Goal: Information Seeking & Learning: Find contact information

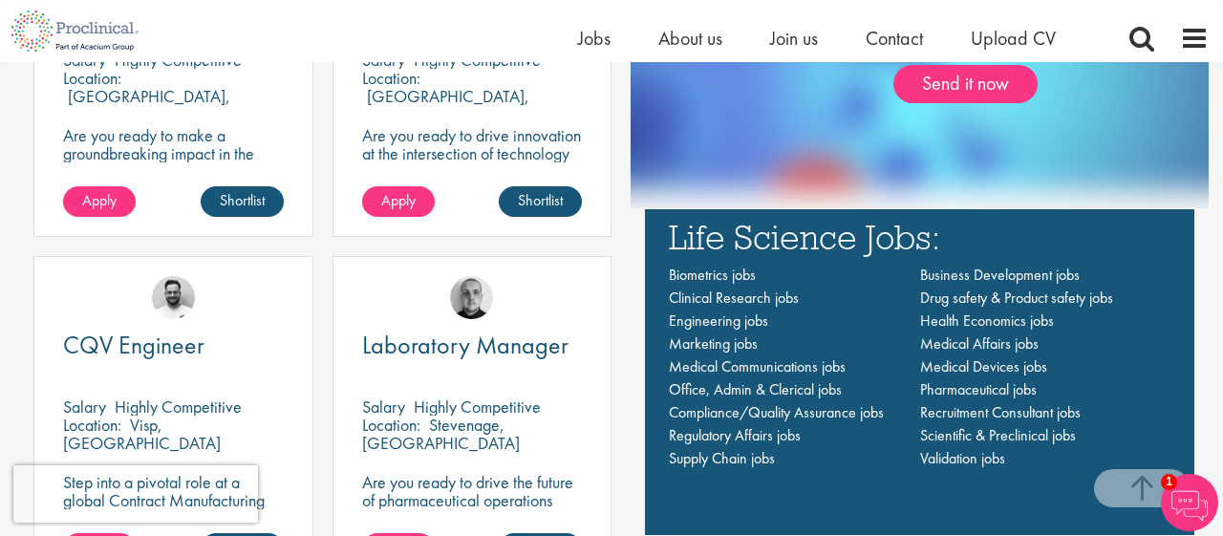
scroll to position [1202, 0]
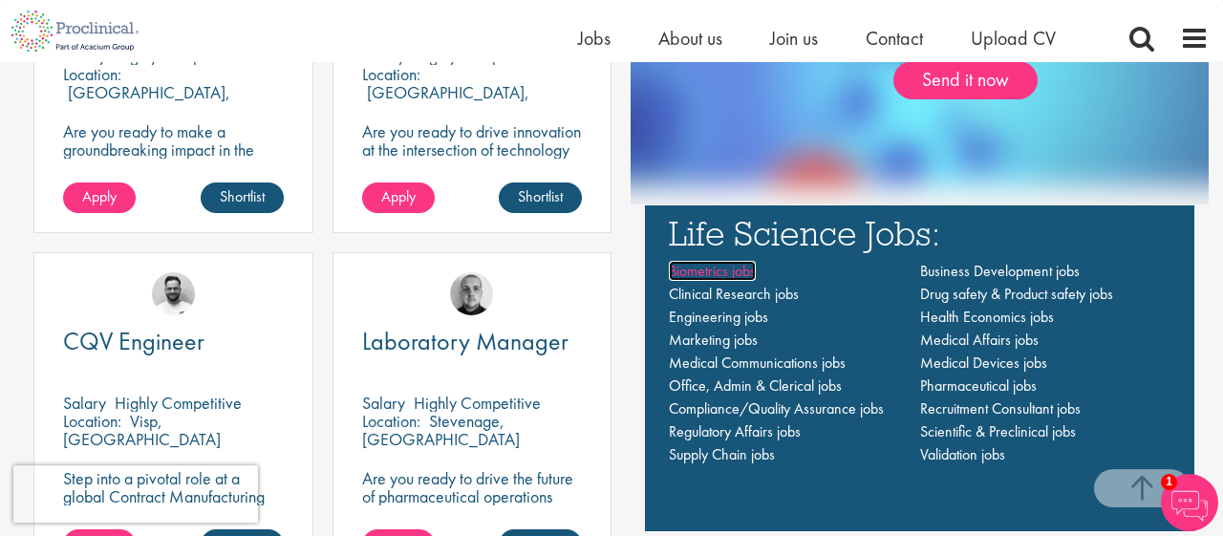
click at [699, 270] on span "Biometrics jobs" at bounding box center [712, 271] width 87 height 20
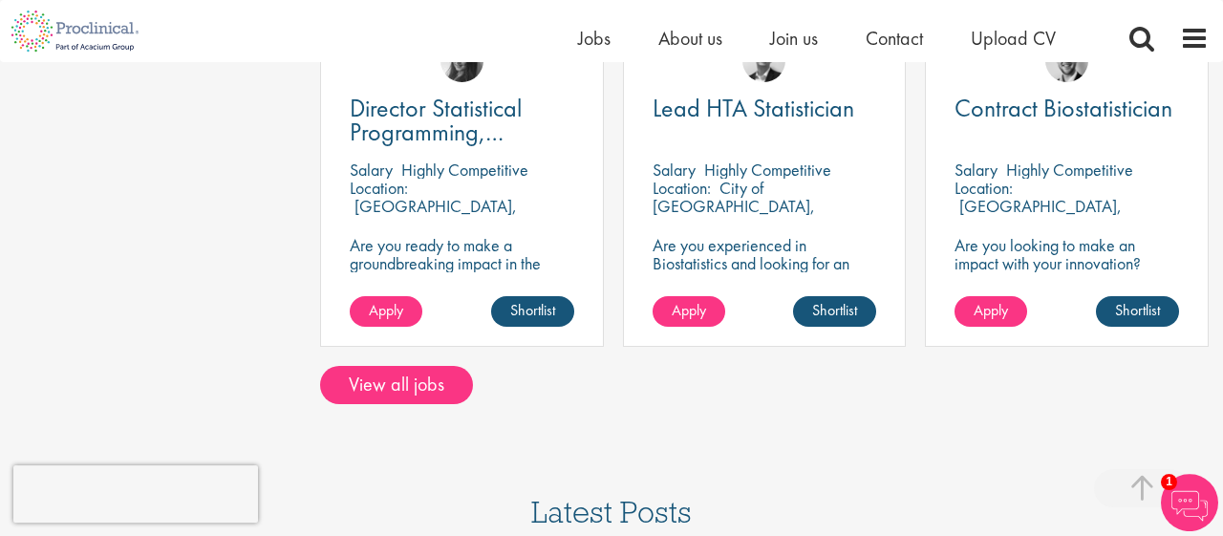
scroll to position [1243, 0]
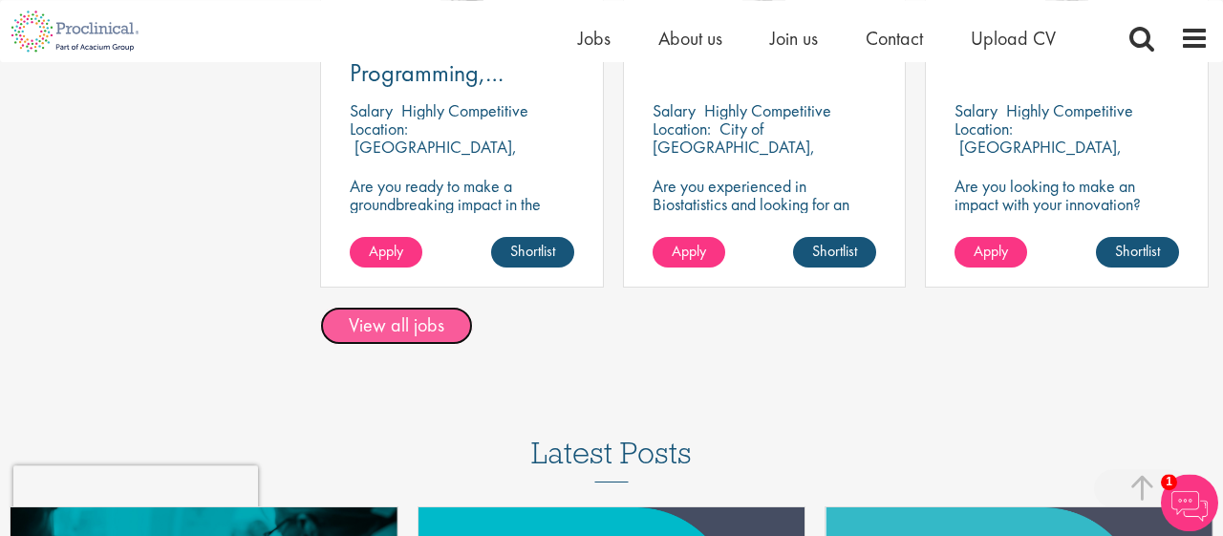
click at [385, 320] on link "View all jobs" at bounding box center [396, 326] width 153 height 38
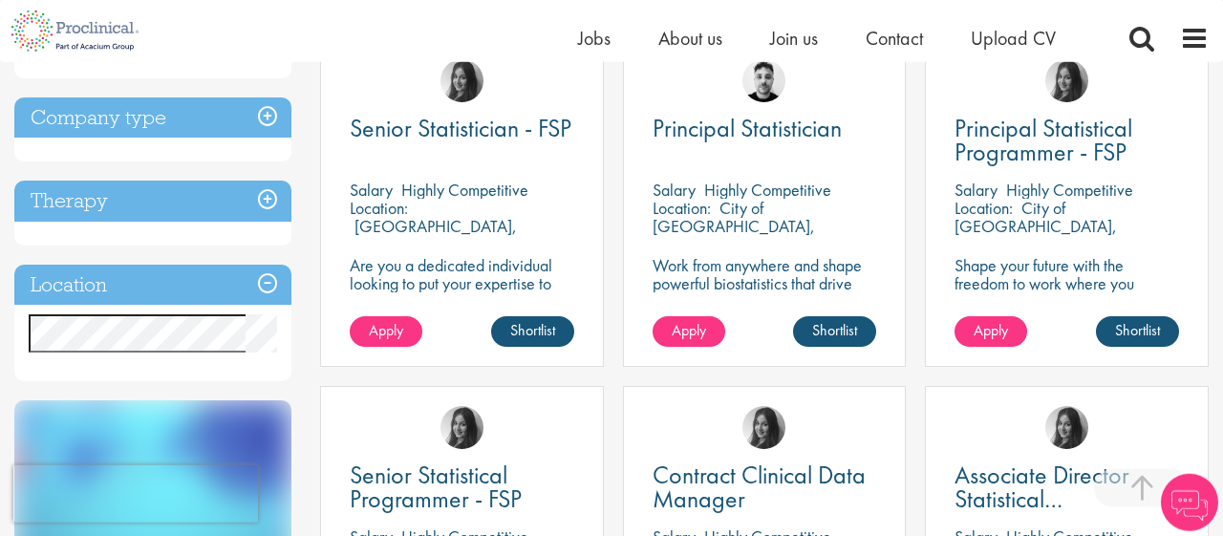
scroll to position [392, 0]
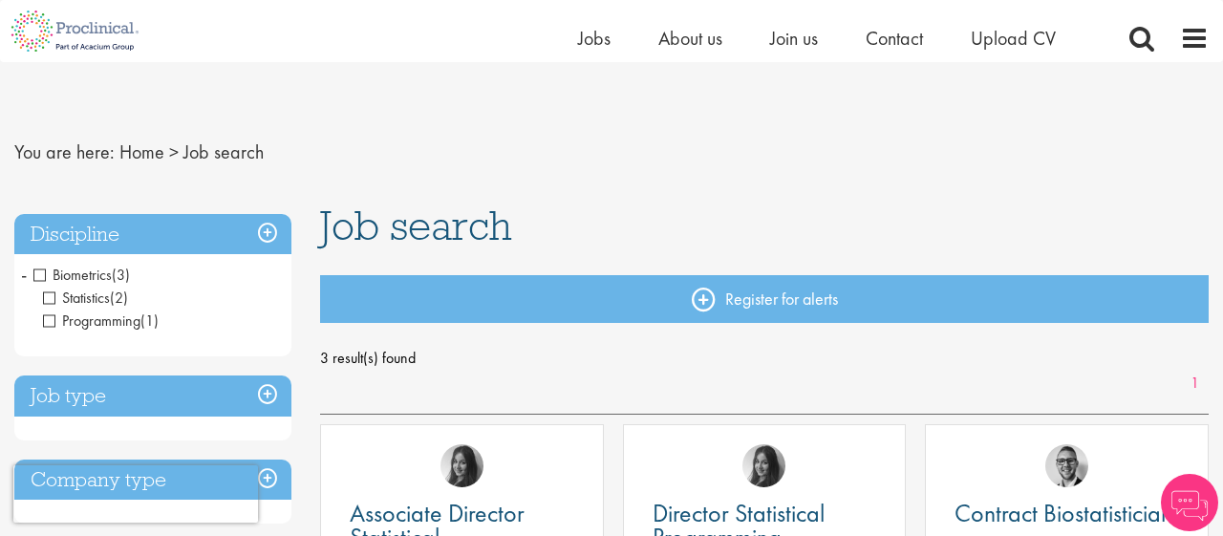
scroll to position [264, 0]
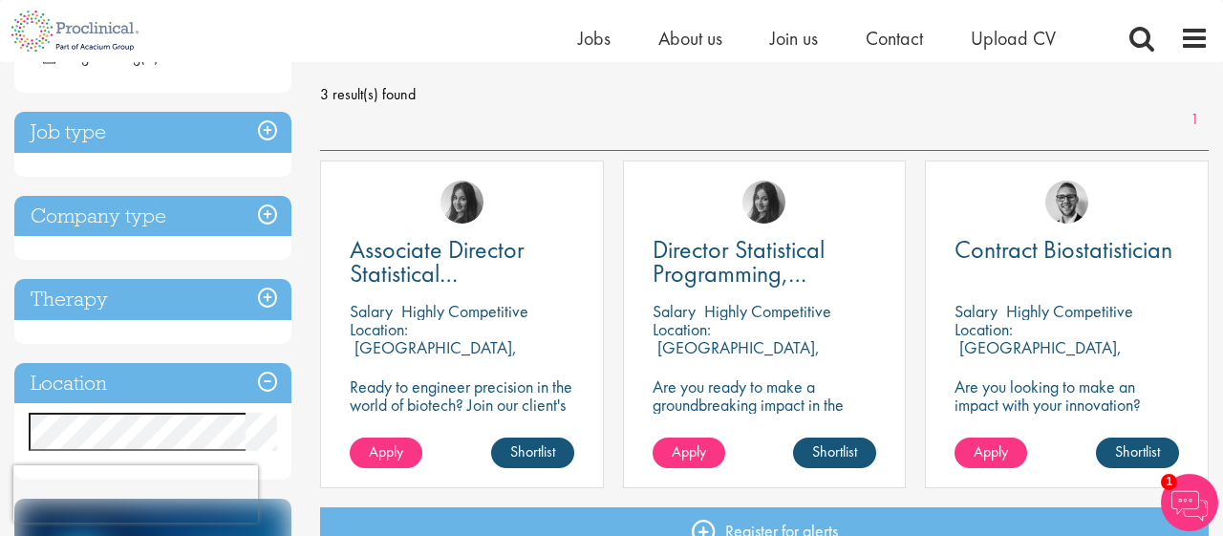
click at [1076, 225] on div "[PERSON_NAME]" at bounding box center [1067, 194] width 282 height 65
click at [1057, 253] on span "Contract Biostatistician" at bounding box center [1064, 249] width 218 height 32
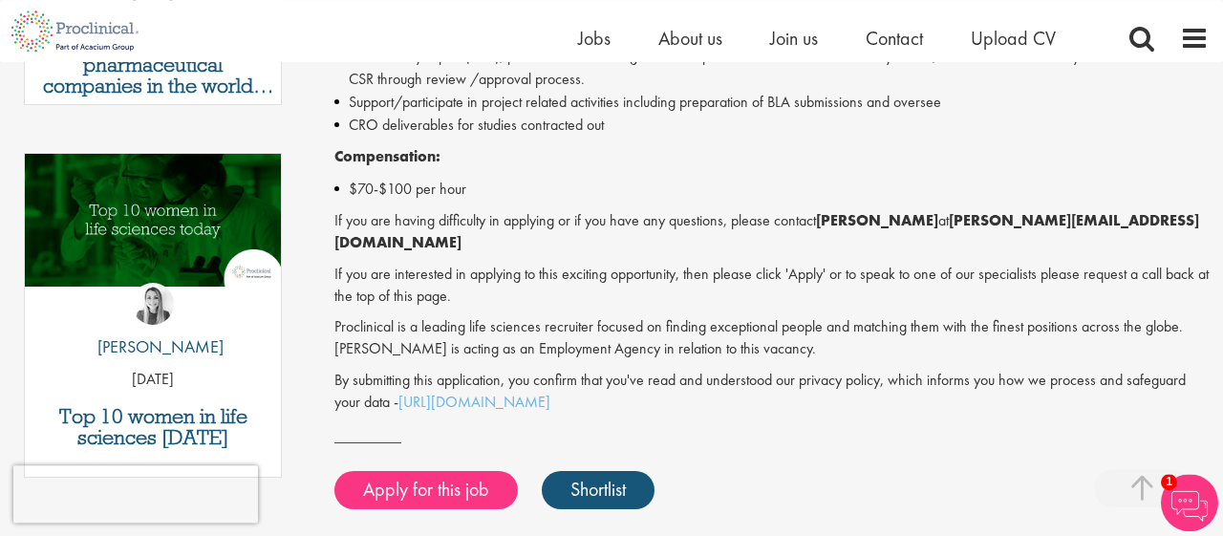
scroll to position [919, 0]
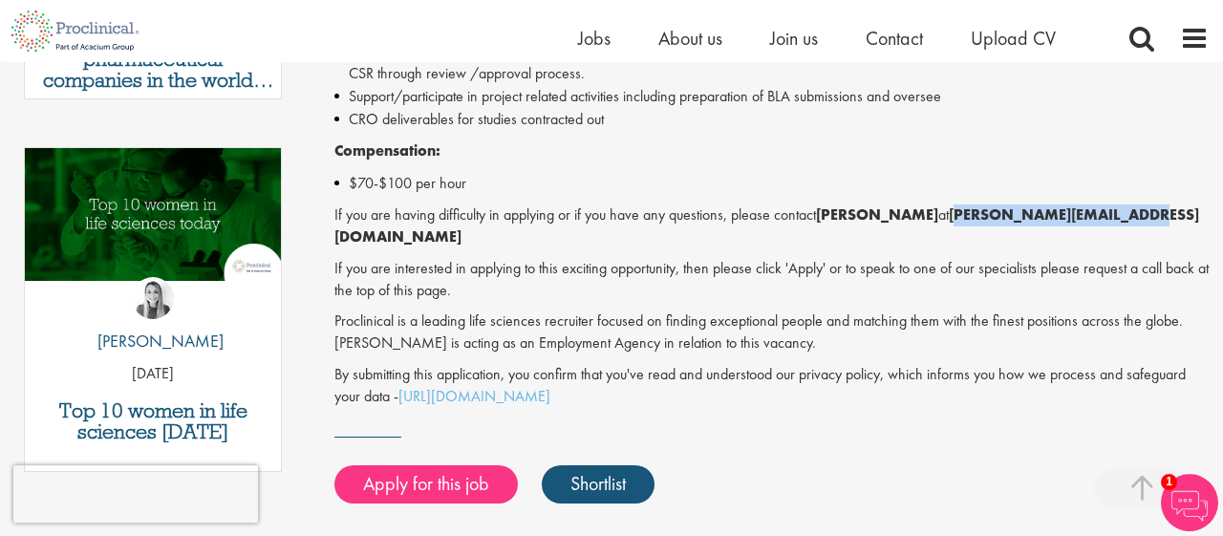
drag, startPoint x: 1145, startPoint y: 210, endPoint x: 948, endPoint y: 221, distance: 197.2
click at [948, 221] on p "If you are having difficulty in applying or if you have any questions, please c…" at bounding box center [772, 227] width 875 height 44
copy strong "g.breen@proclinical.com"
click at [948, 221] on strong "g.breen@proclinical.com" at bounding box center [767, 226] width 865 height 42
